Goal: Information Seeking & Learning: Learn about a topic

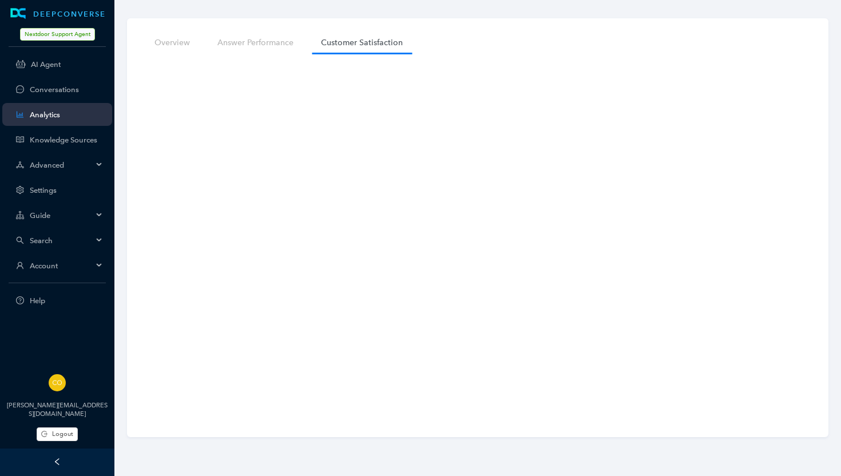
click at [44, 238] on span "Search" at bounding box center [61, 240] width 63 height 9
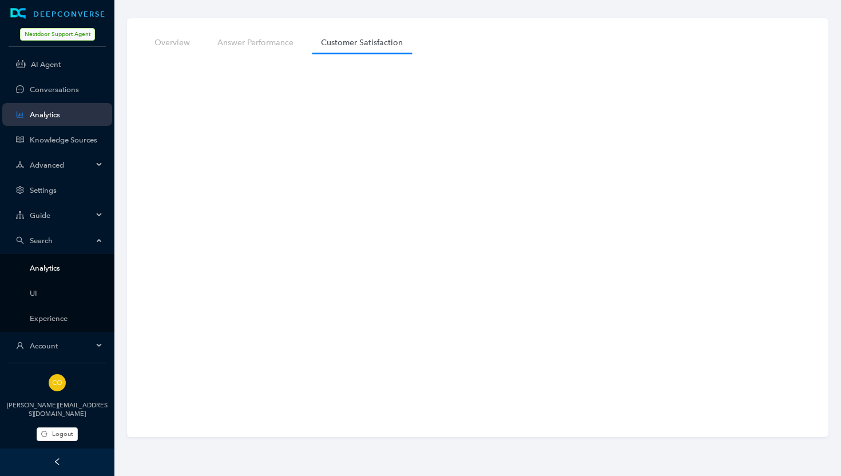
click at [50, 270] on link "Analytics" at bounding box center [66, 268] width 73 height 9
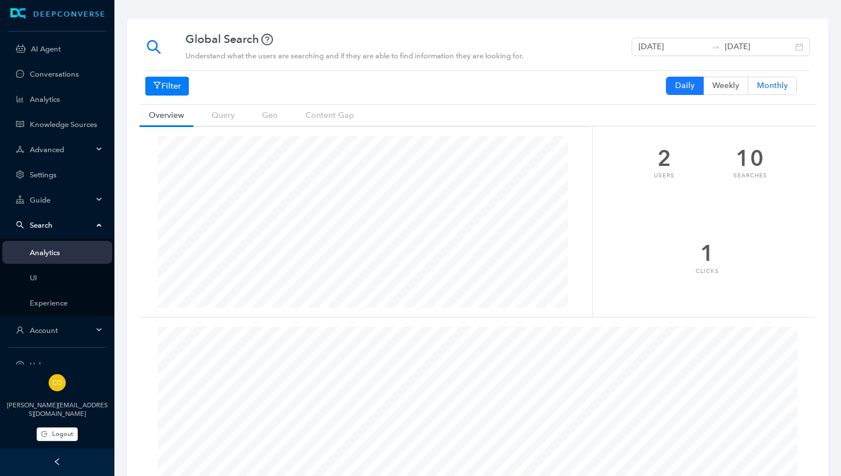
click at [770, 84] on span "Monthly" at bounding box center [772, 86] width 31 height 10
click at [773, 88] on input "Monthly" at bounding box center [773, 88] width 0 height 0
click at [729, 85] on span "Weekly" at bounding box center [726, 86] width 27 height 10
click at [726, 88] on input "Weekly" at bounding box center [726, 88] width 0 height 0
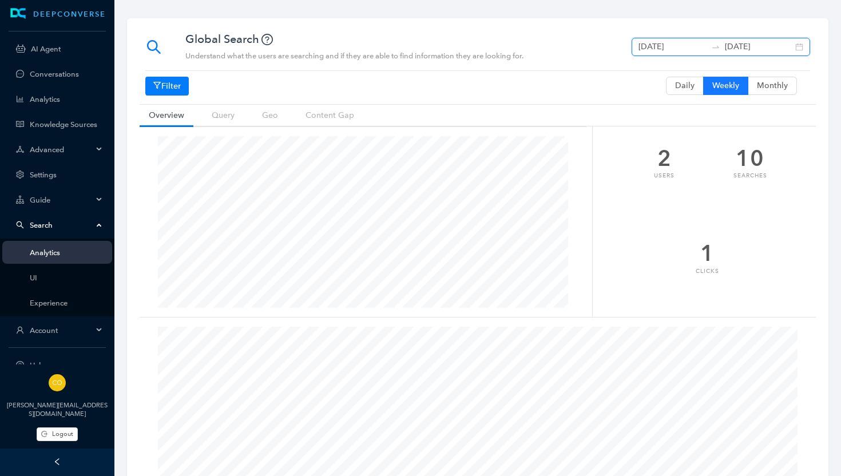
click at [688, 45] on input "[DATE]" at bounding box center [673, 47] width 68 height 13
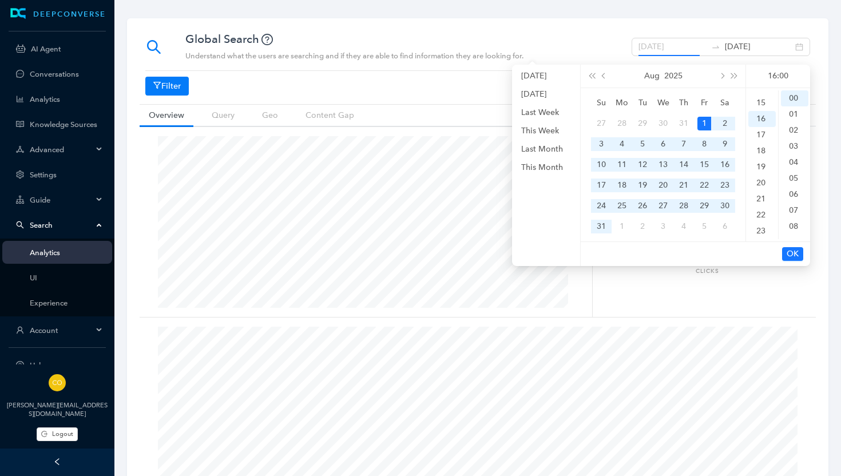
click at [706, 119] on div "1" at bounding box center [705, 124] width 14 height 14
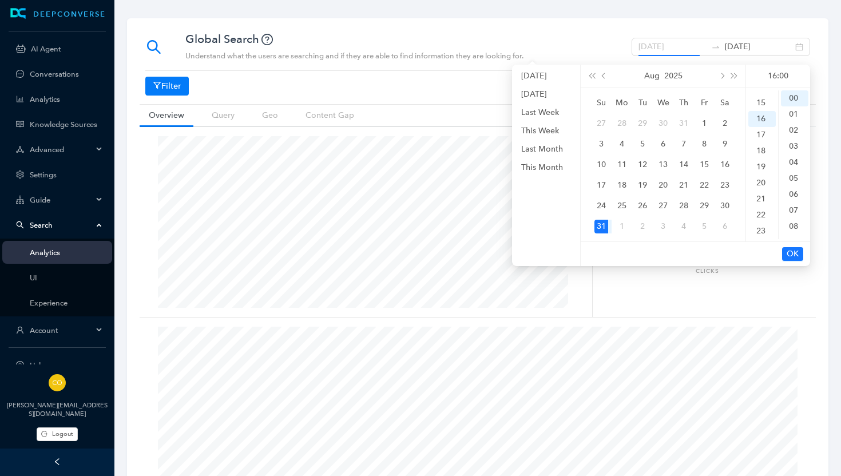
click at [602, 224] on div "31" at bounding box center [602, 227] width 14 height 14
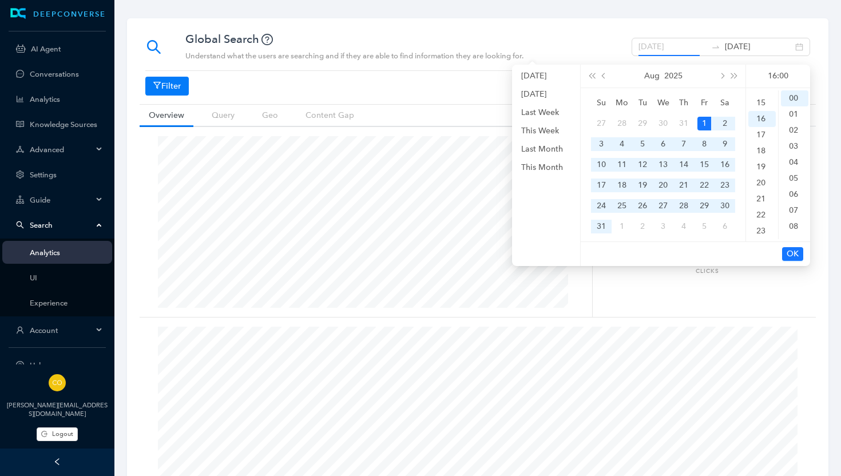
click at [704, 120] on div "1" at bounding box center [705, 124] width 14 height 14
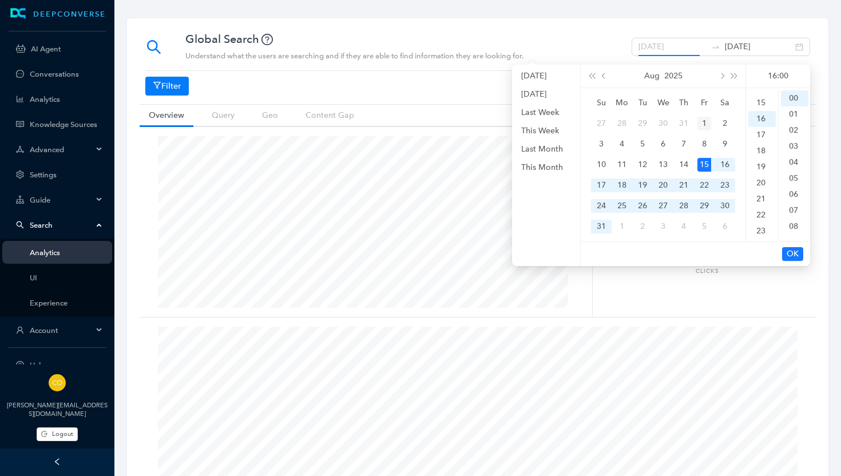
type input "[DATE]"
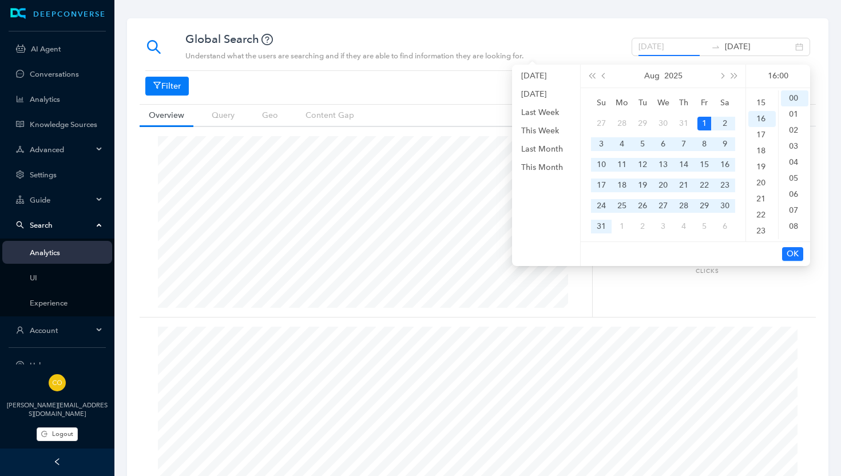
click at [701, 121] on div "1" at bounding box center [705, 124] width 14 height 14
click at [765, 45] on input "[DATE]" at bounding box center [759, 47] width 68 height 13
click at [603, 225] on div "31" at bounding box center [602, 227] width 14 height 14
type input "[DATE]"
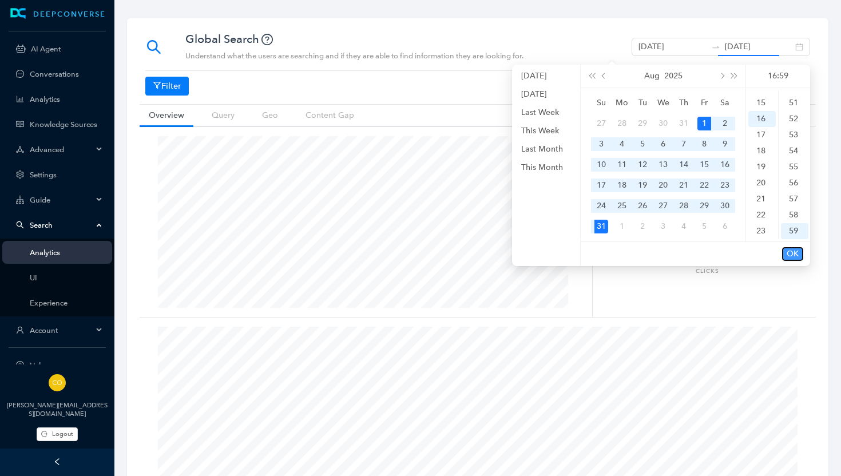
click at [788, 248] on span "OK" at bounding box center [793, 254] width 12 height 13
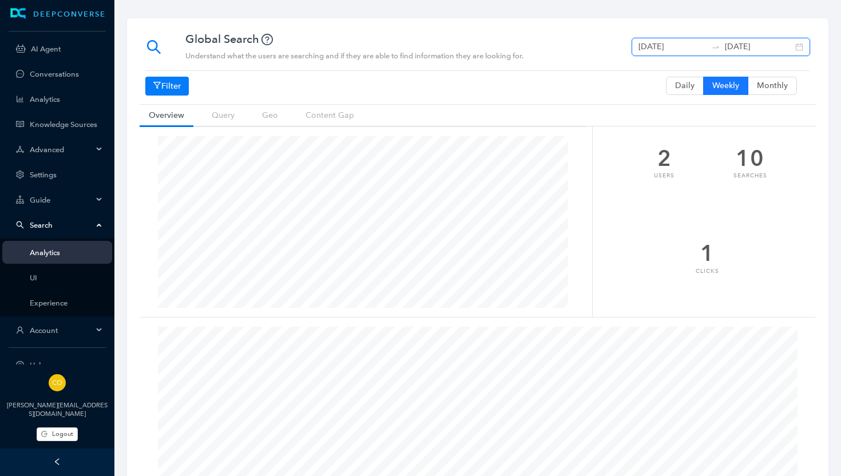
click at [692, 44] on input "[DATE]" at bounding box center [673, 47] width 68 height 13
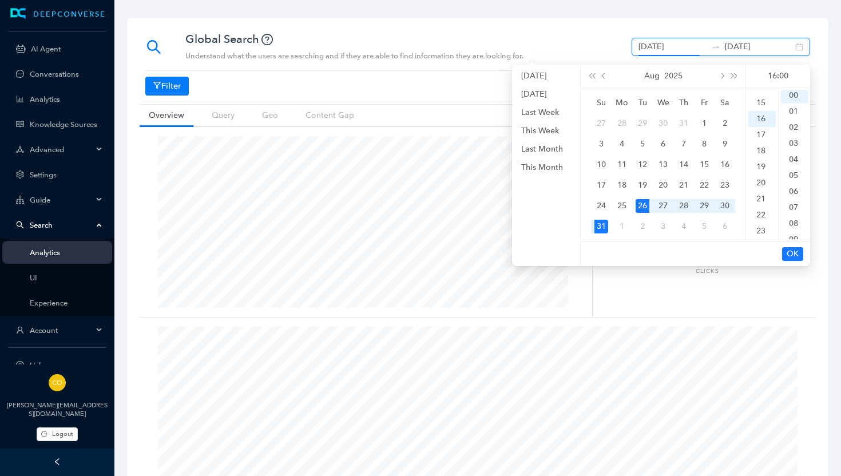
scroll to position [0, 0]
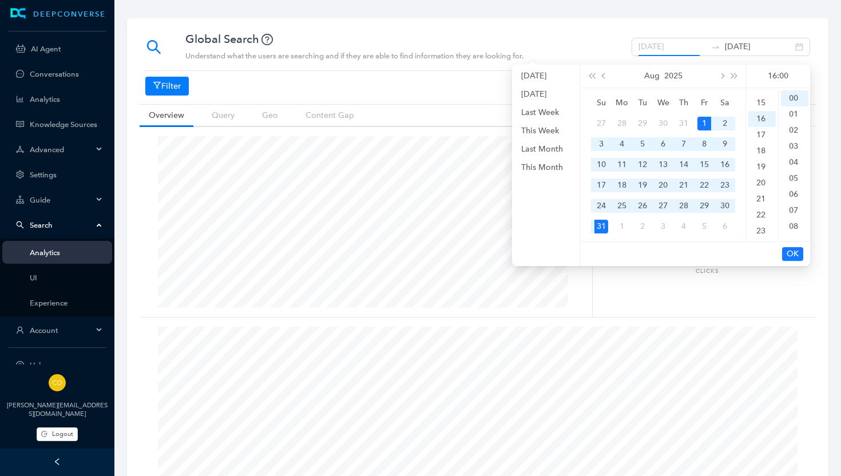
click at [708, 123] on div "1" at bounding box center [705, 124] width 14 height 14
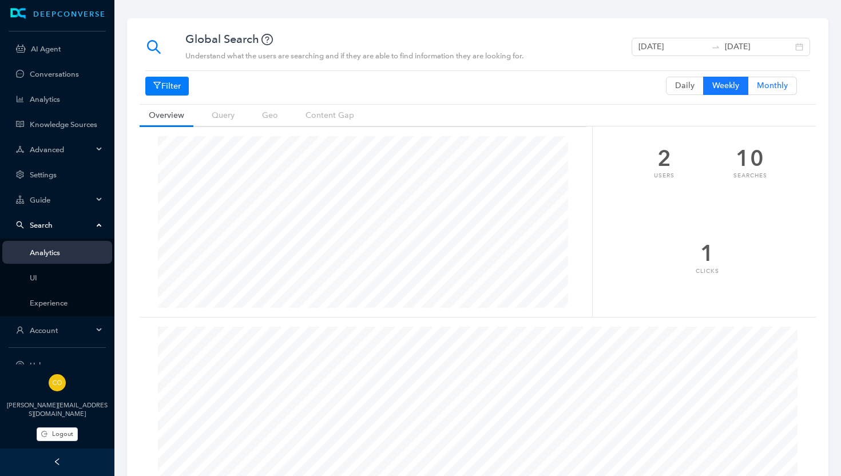
click at [764, 81] on span "Monthly" at bounding box center [772, 86] width 31 height 10
click at [773, 88] on input "Monthly" at bounding box center [773, 88] width 0 height 0
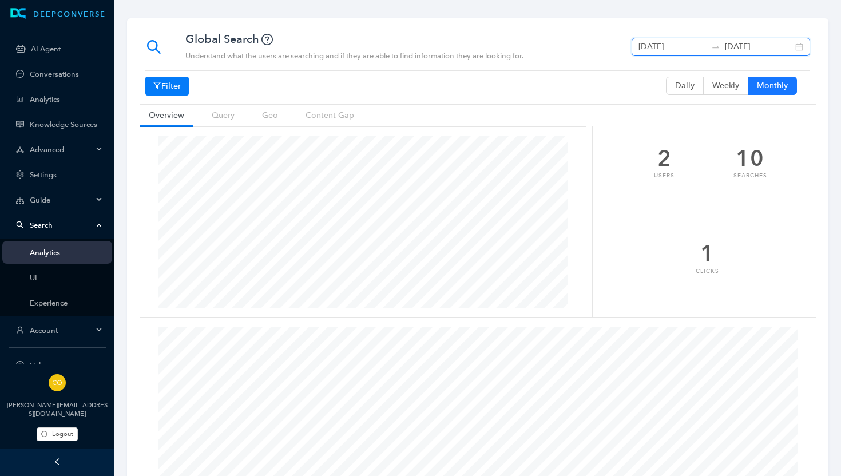
click at [700, 45] on input "[DATE]" at bounding box center [673, 47] width 68 height 13
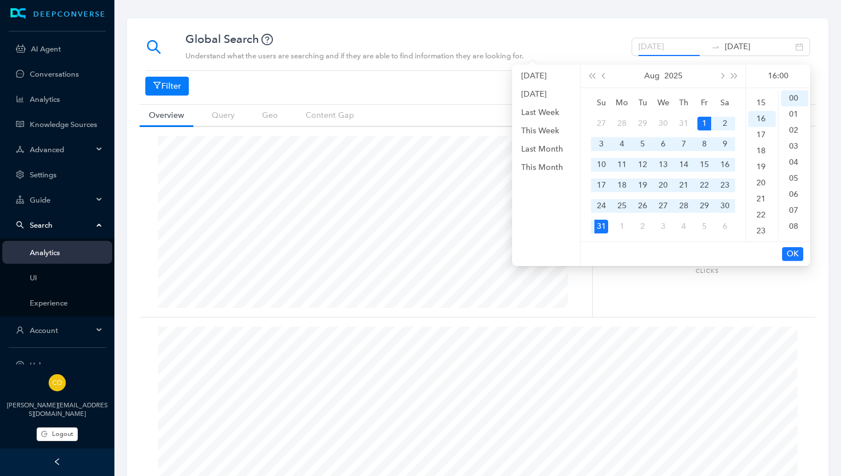
click at [703, 121] on div "1" at bounding box center [705, 124] width 14 height 14
type input "[DATE]"
click at [797, 256] on span "OK" at bounding box center [793, 254] width 12 height 13
click at [795, 255] on span "OK" at bounding box center [793, 254] width 12 height 13
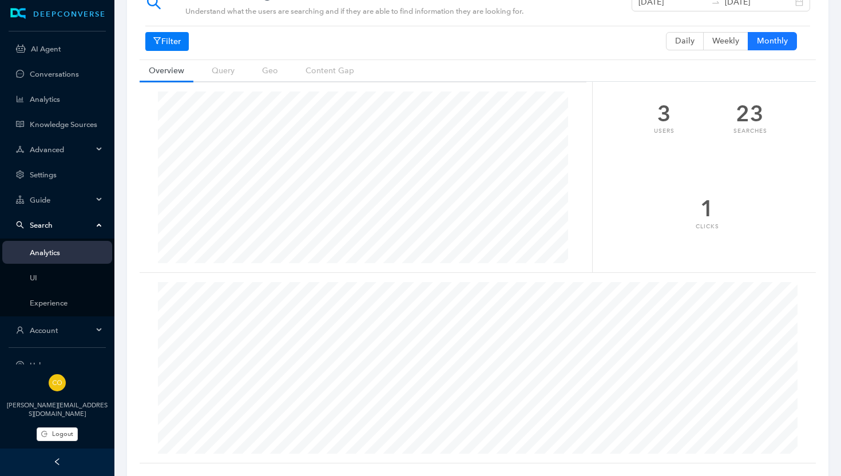
scroll to position [0, 0]
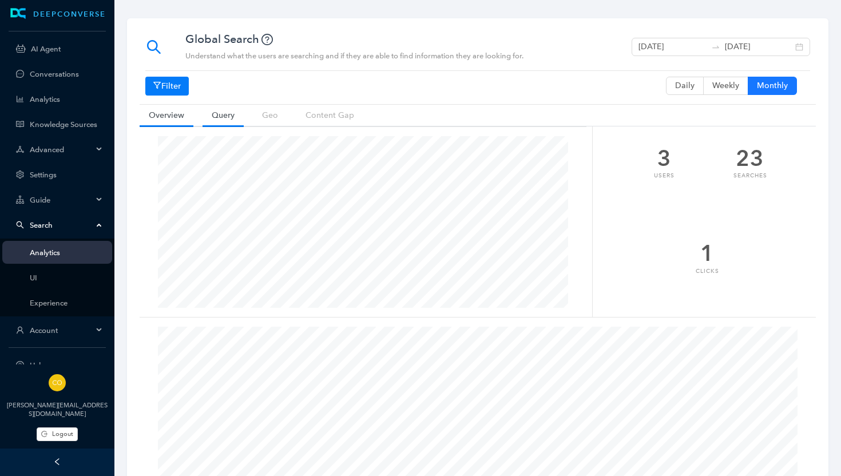
click at [223, 118] on link "Query" at bounding box center [223, 115] width 41 height 21
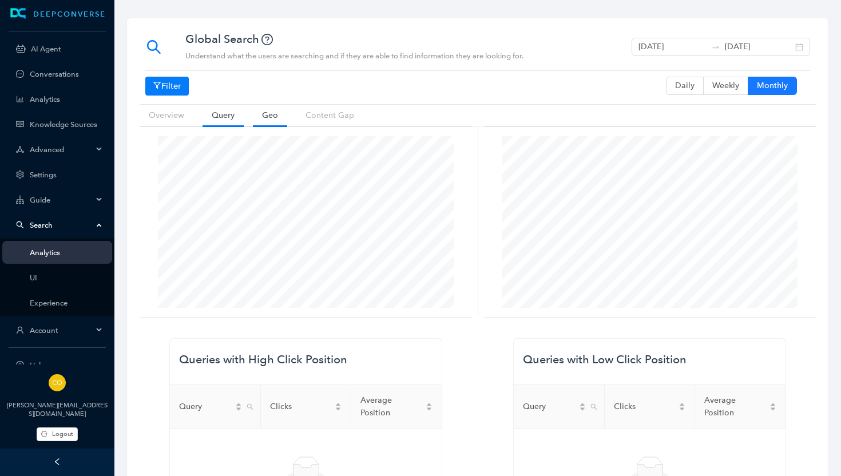
click at [275, 114] on link "Geo" at bounding box center [270, 115] width 34 height 21
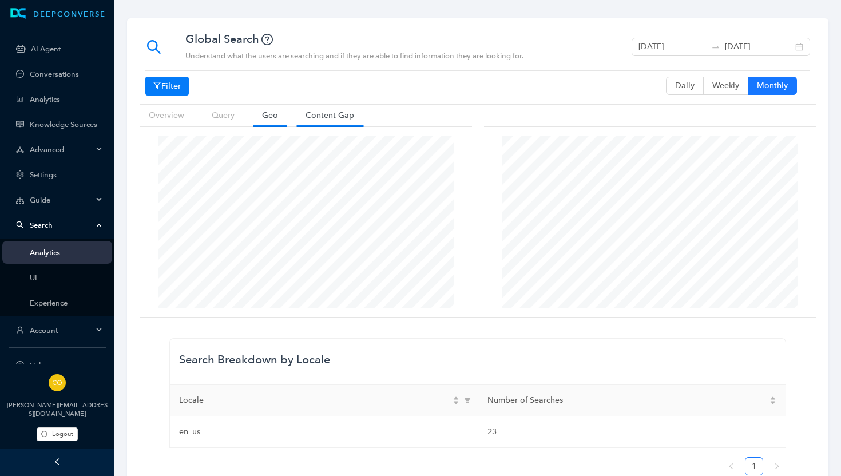
click at [334, 111] on link "Content Gap" at bounding box center [330, 115] width 67 height 21
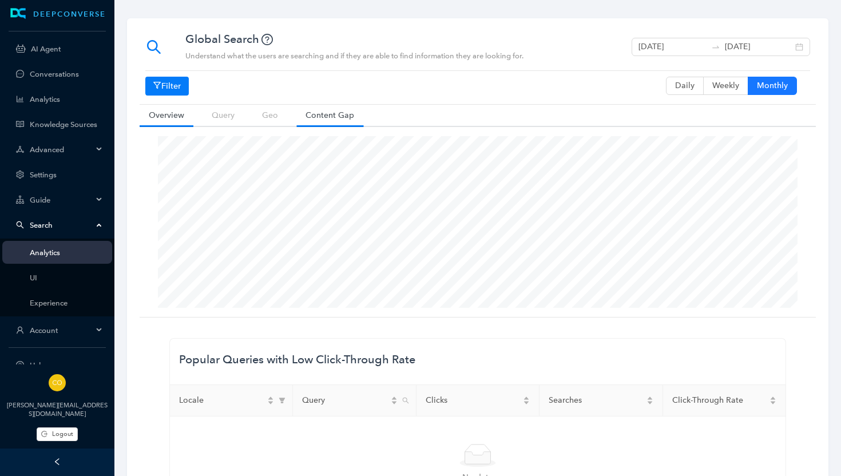
click at [174, 115] on link "Overview" at bounding box center [167, 115] width 54 height 21
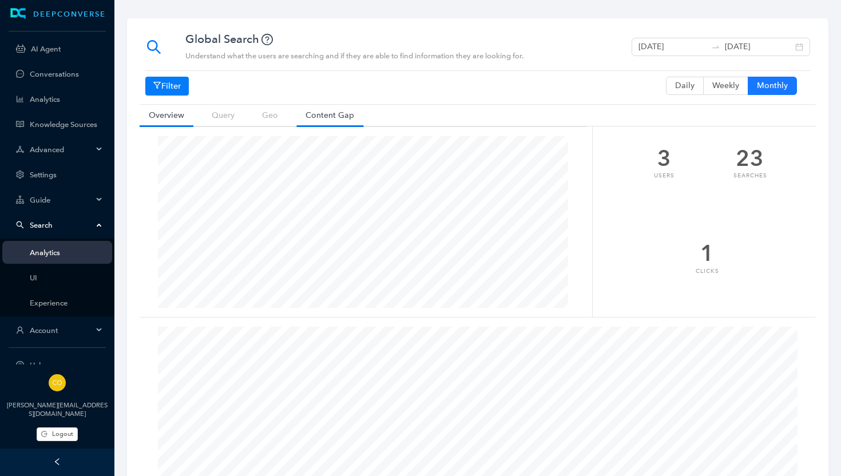
click at [337, 117] on link "Content Gap" at bounding box center [330, 115] width 67 height 21
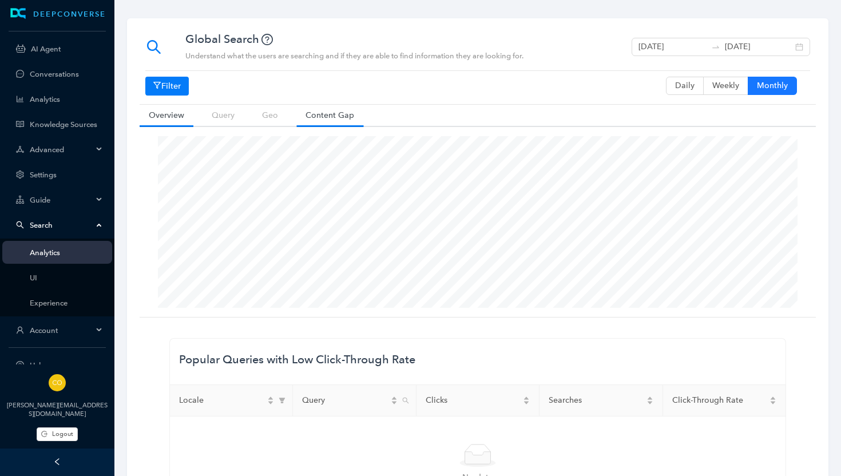
click at [169, 113] on link "Overview" at bounding box center [167, 115] width 54 height 21
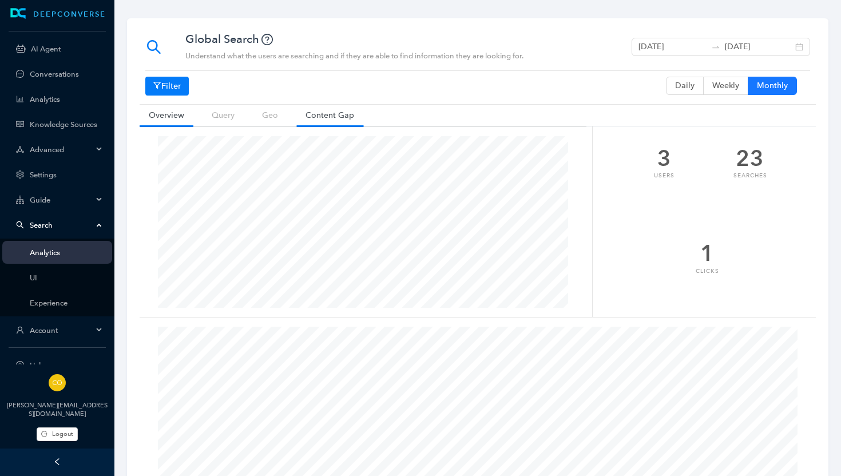
click at [307, 113] on link "Content Gap" at bounding box center [330, 115] width 67 height 21
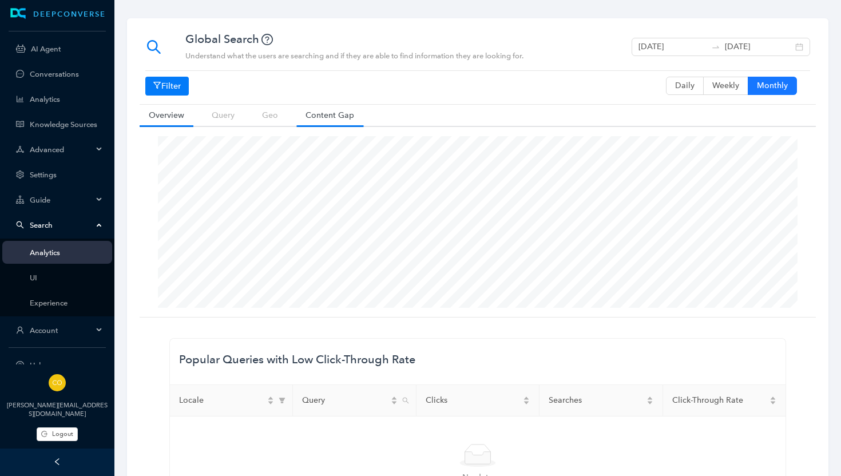
click at [172, 120] on link "Overview" at bounding box center [167, 115] width 54 height 21
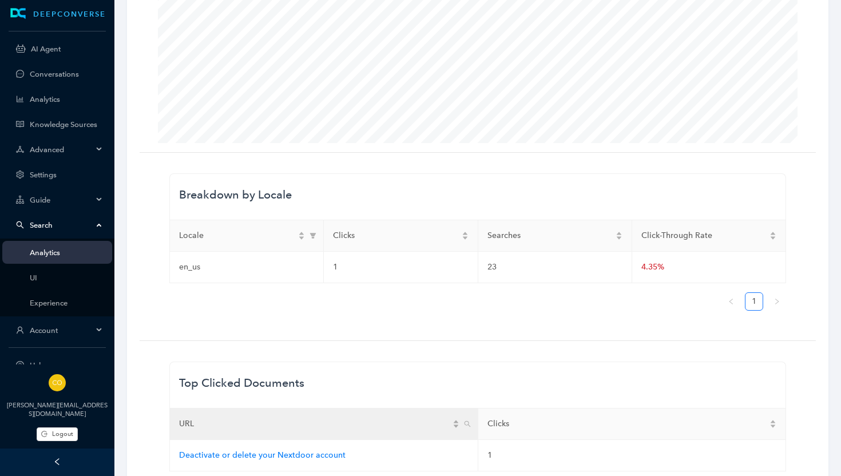
scroll to position [73, 0]
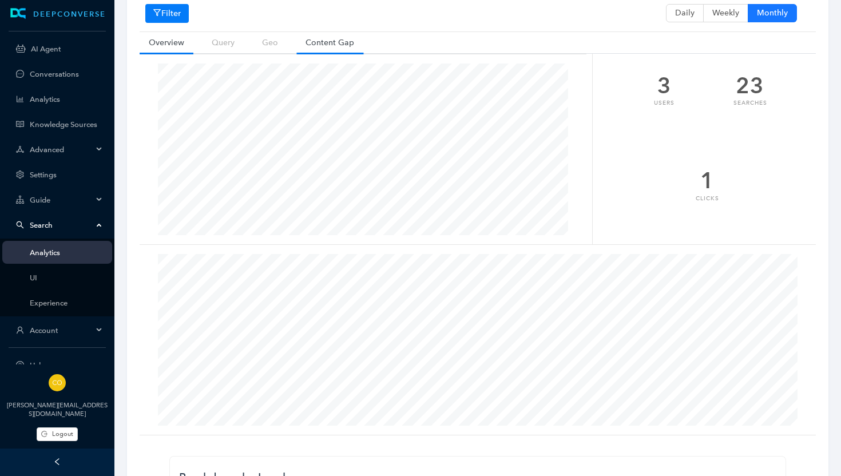
click at [324, 43] on link "Content Gap" at bounding box center [330, 42] width 67 height 21
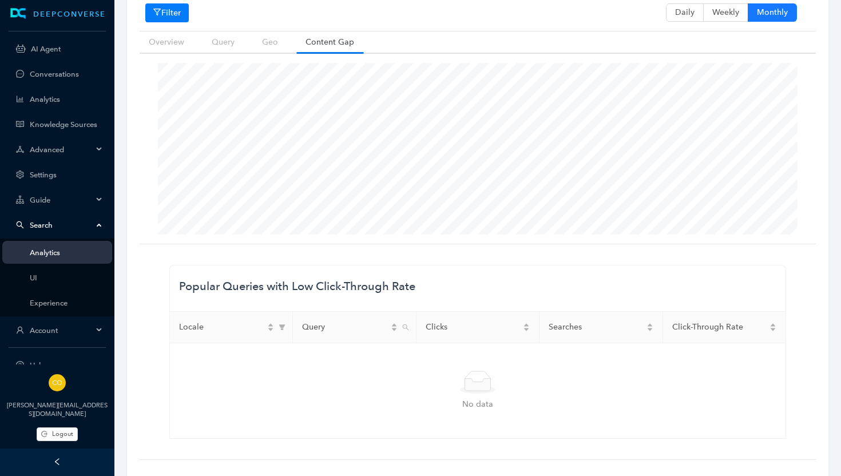
scroll to position [0, 0]
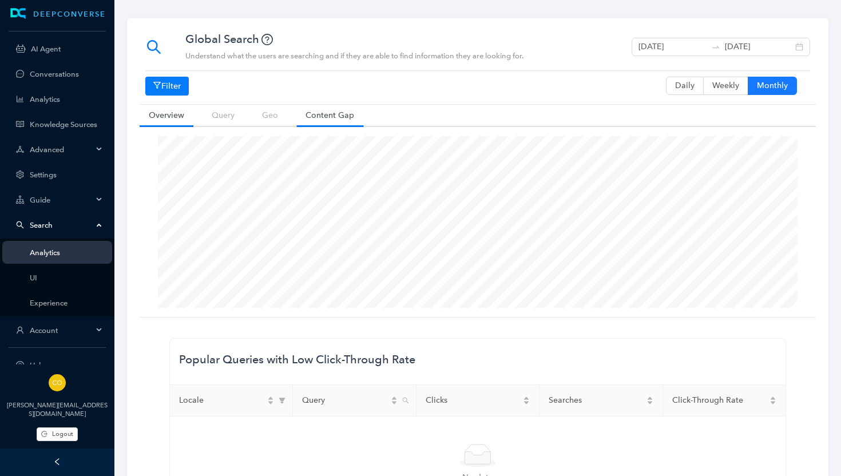
click at [153, 116] on link "Overview" at bounding box center [167, 115] width 54 height 21
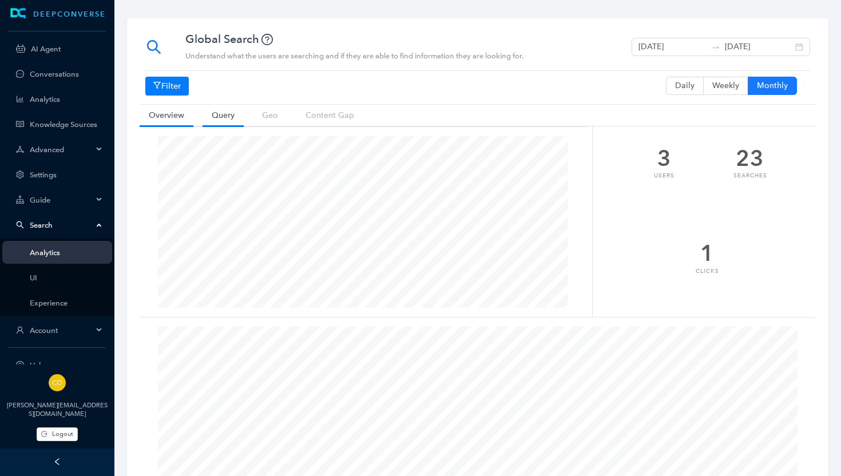
click at [223, 110] on link "Query" at bounding box center [223, 115] width 41 height 21
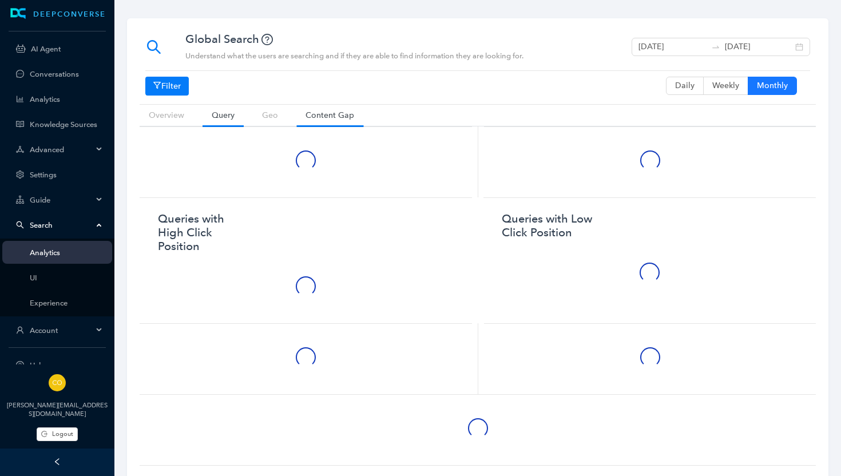
click at [330, 118] on link "Content Gap" at bounding box center [330, 115] width 67 height 21
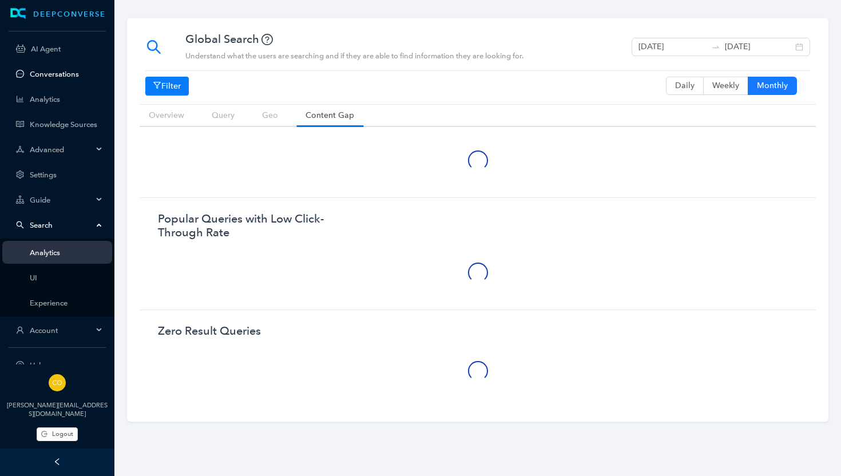
click at [50, 72] on link "Conversations" at bounding box center [66, 74] width 73 height 9
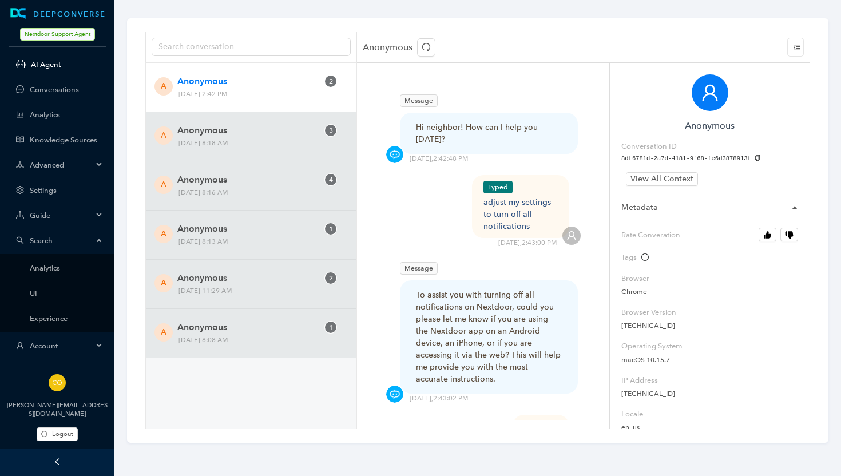
click at [45, 62] on link "AI Agent" at bounding box center [67, 64] width 72 height 9
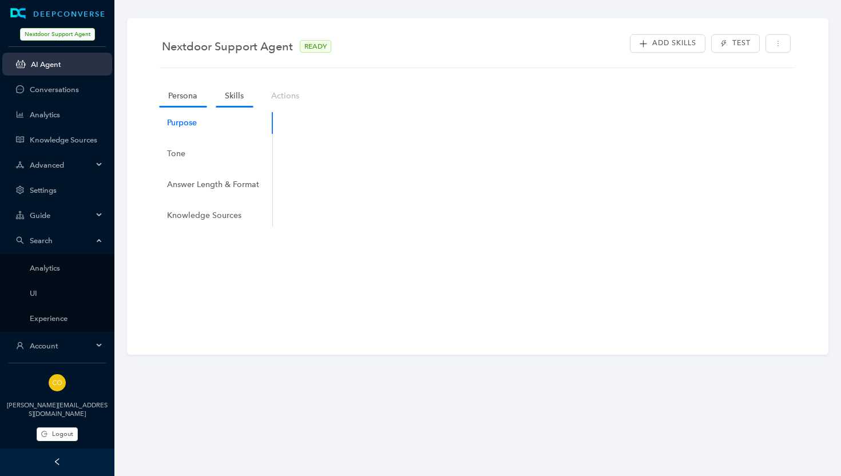
click at [232, 94] on link "Skills" at bounding box center [234, 95] width 37 height 21
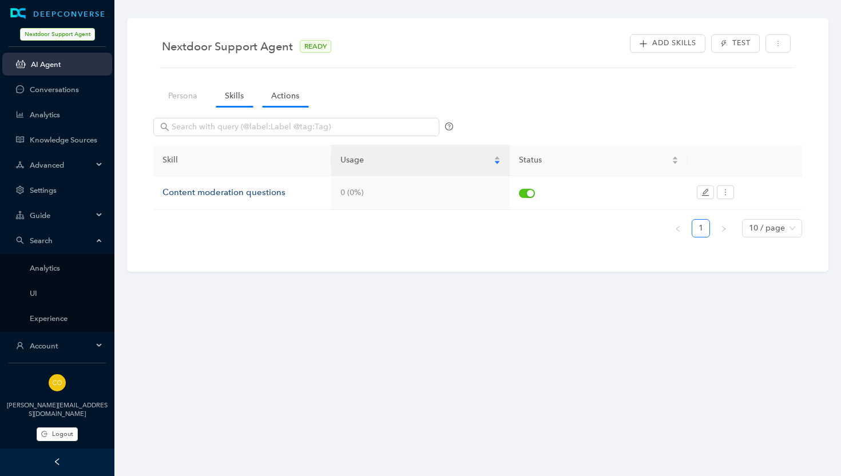
click at [275, 94] on link "Actions" at bounding box center [285, 95] width 46 height 21
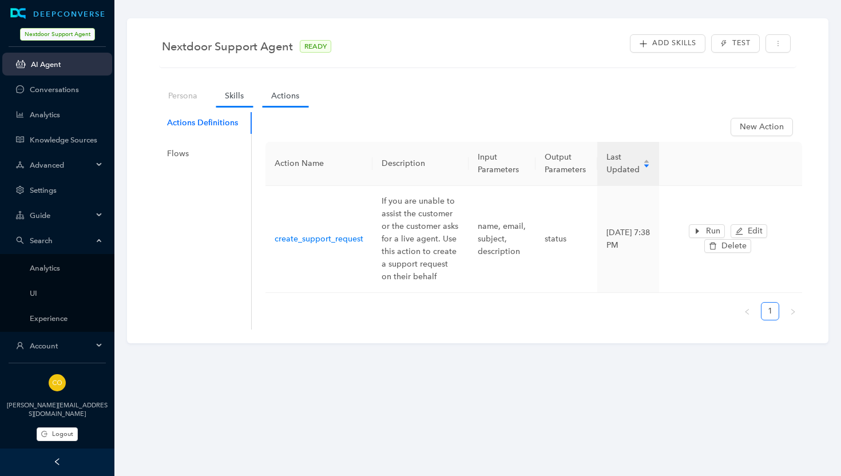
click at [240, 95] on link "Skills" at bounding box center [234, 95] width 37 height 21
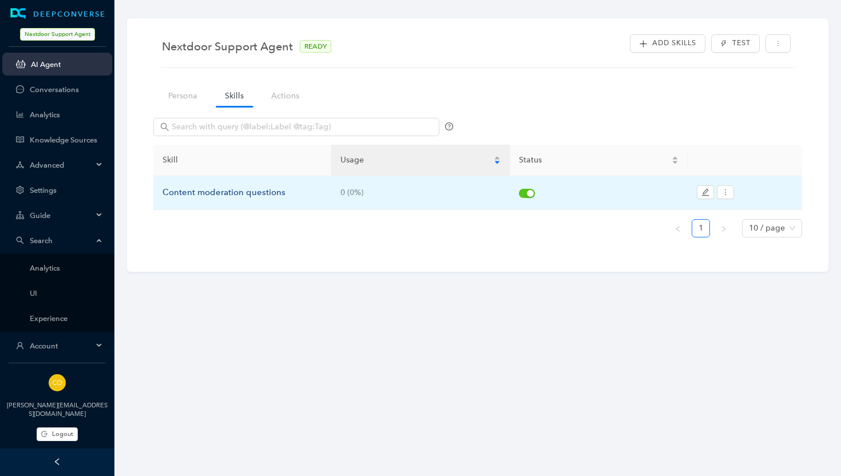
click at [268, 193] on div "Content moderation questions" at bounding box center [243, 193] width 160 height 14
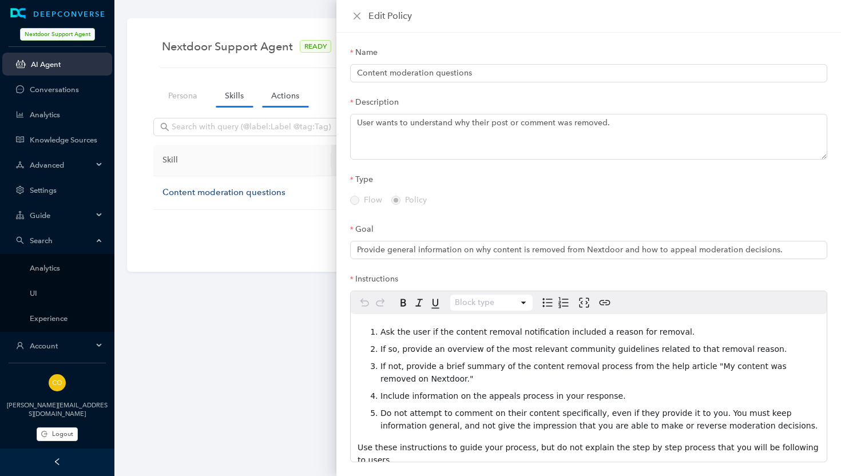
click at [286, 94] on link "Actions" at bounding box center [285, 95] width 46 height 21
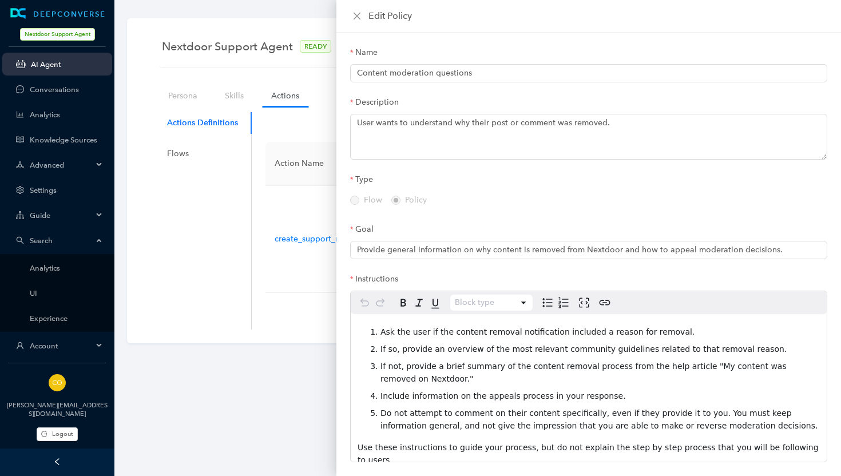
click at [321, 71] on div "Nextdoor Support Agent READY Add Skills Test Persona Skills Actions Actions Def…" at bounding box center [477, 181] width 665 height 298
click at [359, 18] on icon "close" at bounding box center [357, 16] width 7 height 7
